Goal: Information Seeking & Learning: Find specific page/section

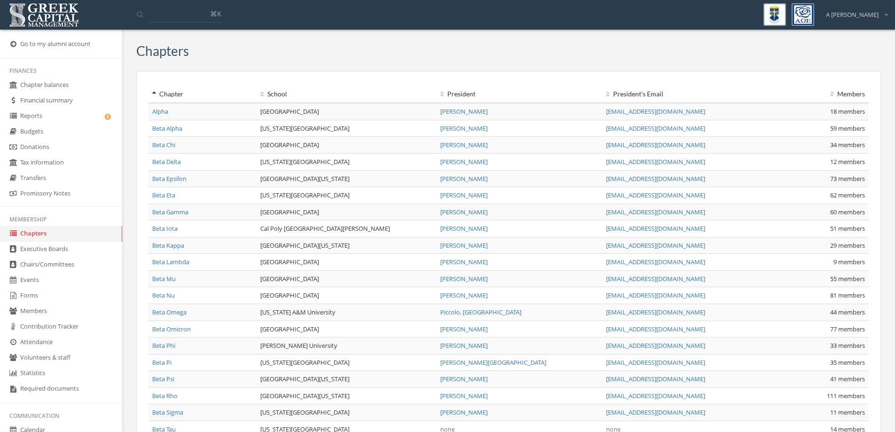
click at [31, 358] on link "Volunteers & staff" at bounding box center [61, 358] width 122 height 16
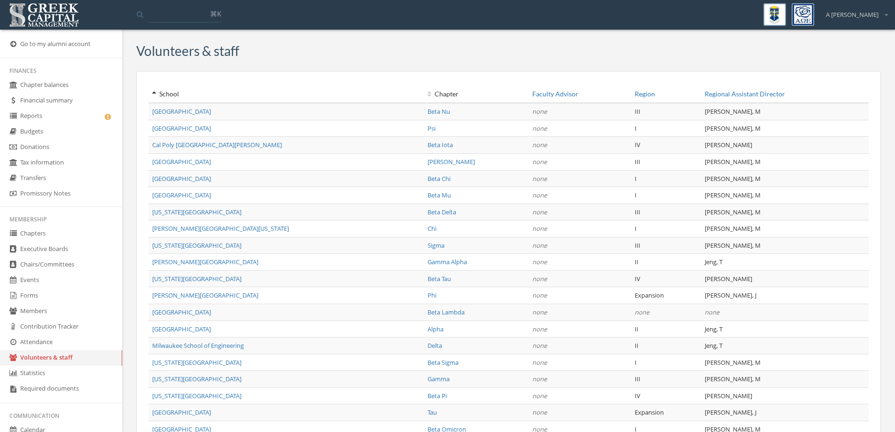
click at [219, 146] on link "Cal Poly [GEOGRAPHIC_DATA][PERSON_NAME]" at bounding box center [217, 145] width 130 height 8
click at [186, 108] on link "[GEOGRAPHIC_DATA]" at bounding box center [181, 111] width 59 height 8
click at [177, 145] on link "Cal Poly [GEOGRAPHIC_DATA][PERSON_NAME]" at bounding box center [217, 145] width 130 height 8
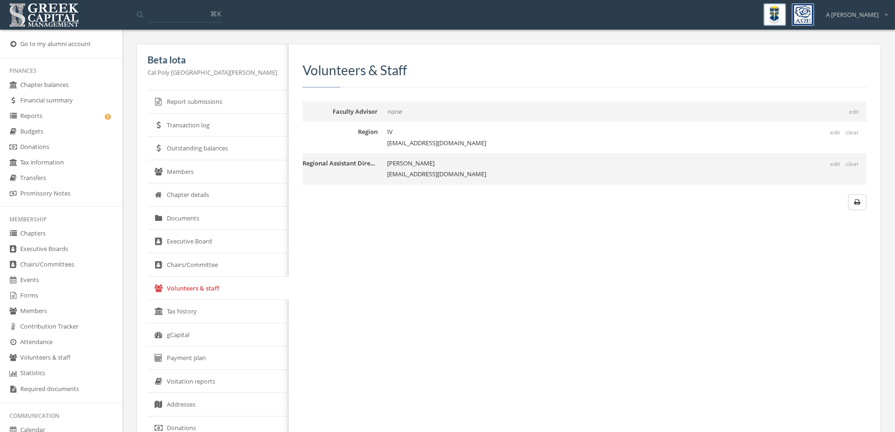
click at [44, 356] on link "Volunteers & staff" at bounding box center [61, 358] width 122 height 16
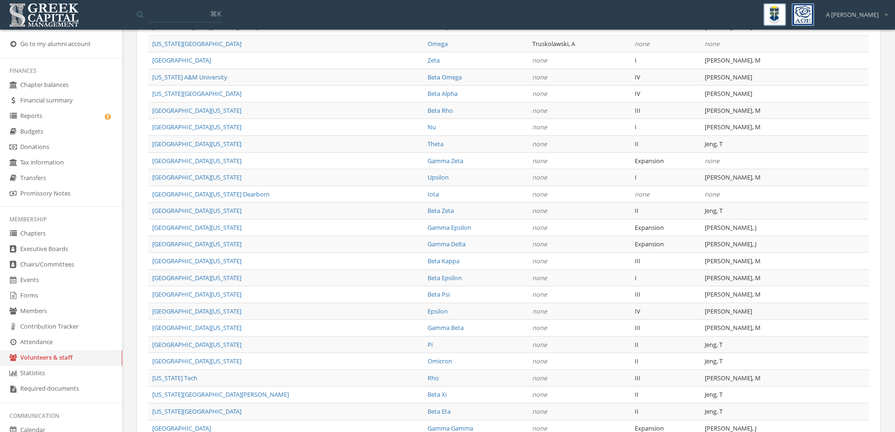
scroll to position [429, 0]
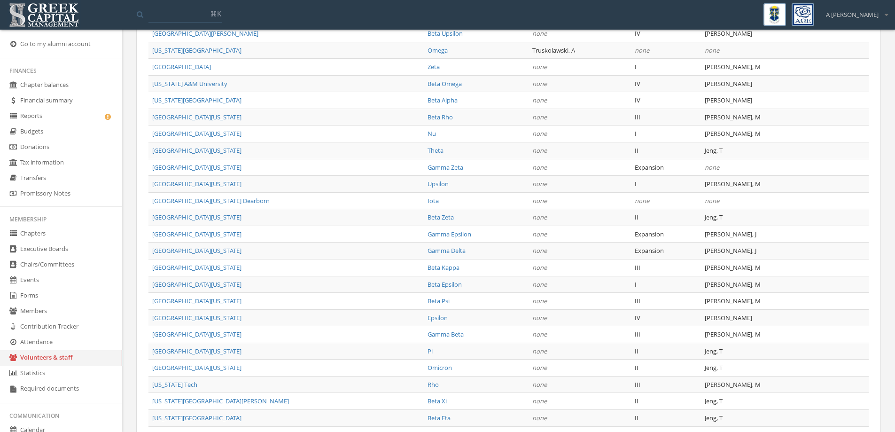
click at [173, 259] on td "[GEOGRAPHIC_DATA][US_STATE]" at bounding box center [286, 267] width 275 height 17
click at [177, 248] on link "[GEOGRAPHIC_DATA][US_STATE]" at bounding box center [196, 250] width 89 height 8
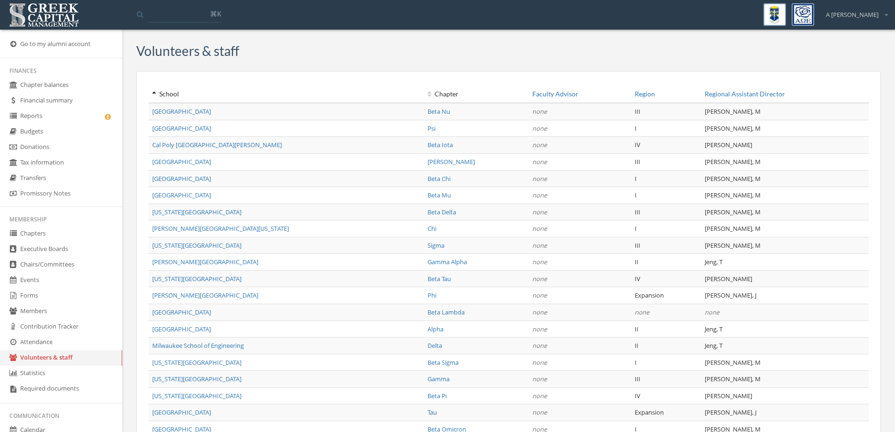
click at [731, 96] on link "Regional Assistant Director" at bounding box center [745, 94] width 80 height 8
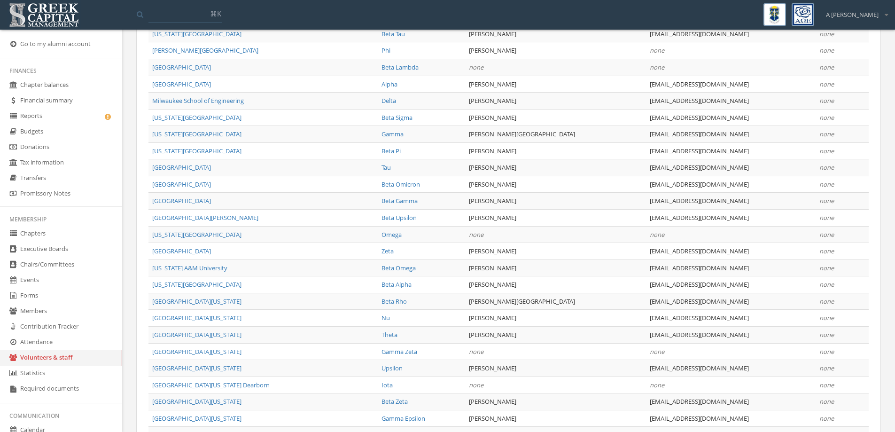
scroll to position [243, 0]
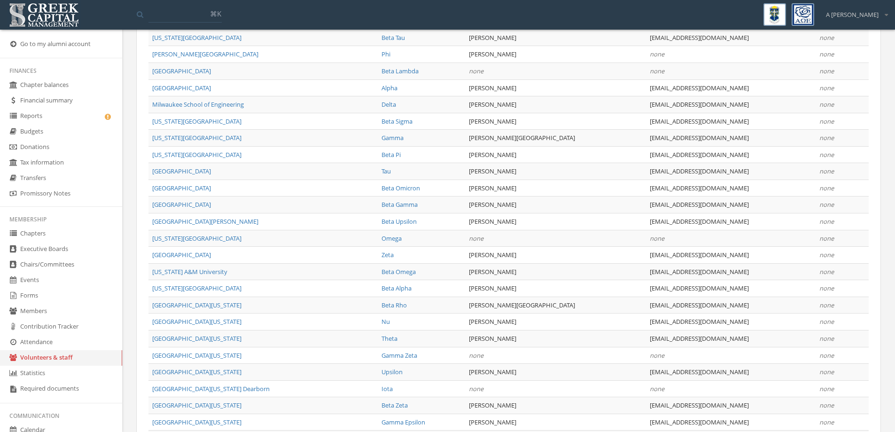
click at [39, 224] on li "Membership" at bounding box center [61, 219] width 122 height 14
click at [35, 227] on link "Chapters" at bounding box center [61, 234] width 122 height 16
